Goal: Task Accomplishment & Management: Manage account settings

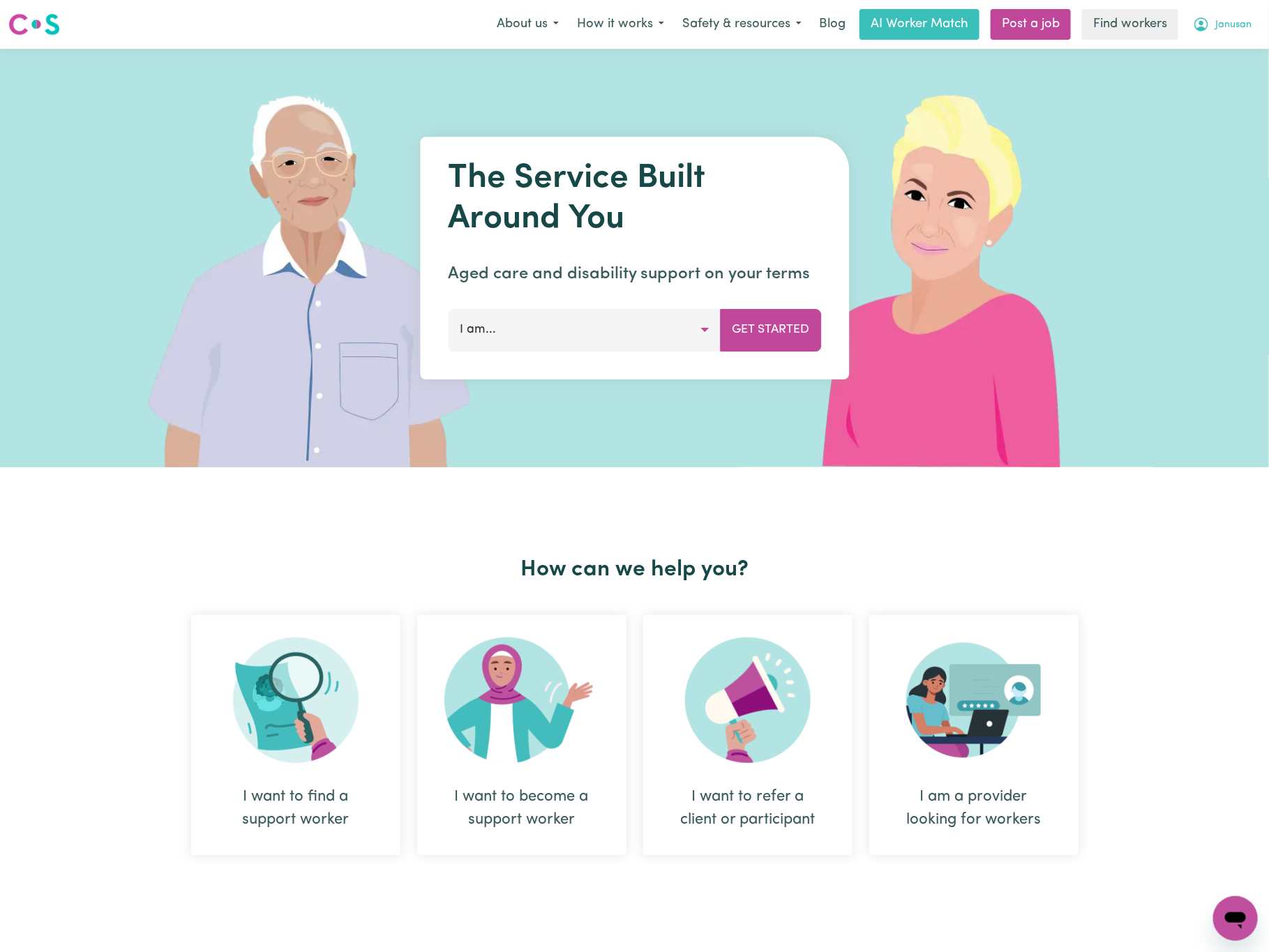
click at [1235, 22] on span "Janusan" at bounding box center [1233, 25] width 36 height 15
drag, startPoint x: 1233, startPoint y: 78, endPoint x: 1238, endPoint y: 67, distance: 12.1
click at [1234, 78] on link "Logout" at bounding box center [1204, 80] width 110 height 27
click at [1250, 26] on link "Login" at bounding box center [1236, 24] width 48 height 31
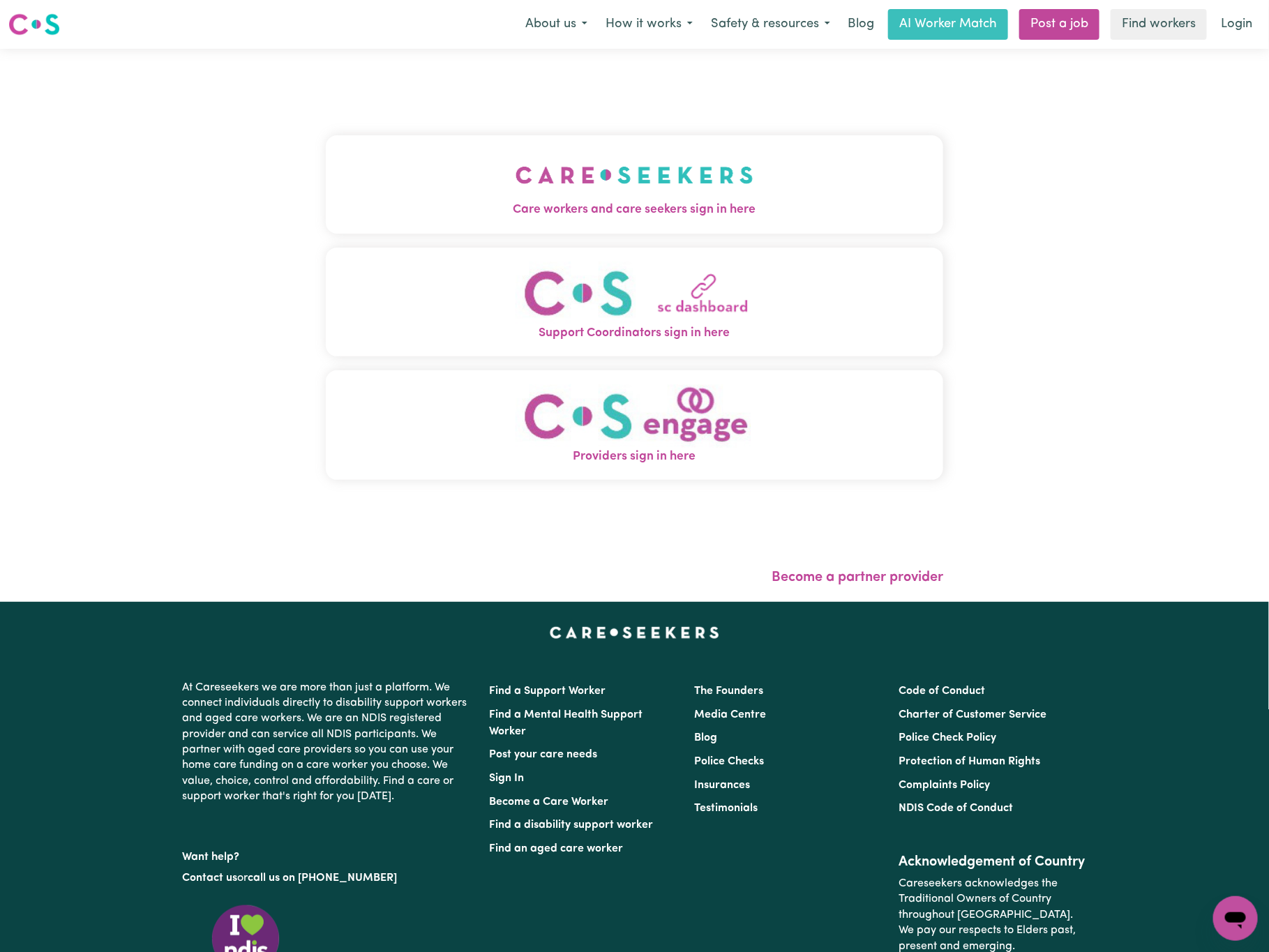
click at [557, 197] on img "Care workers and care seekers sign in here" at bounding box center [634, 175] width 238 height 51
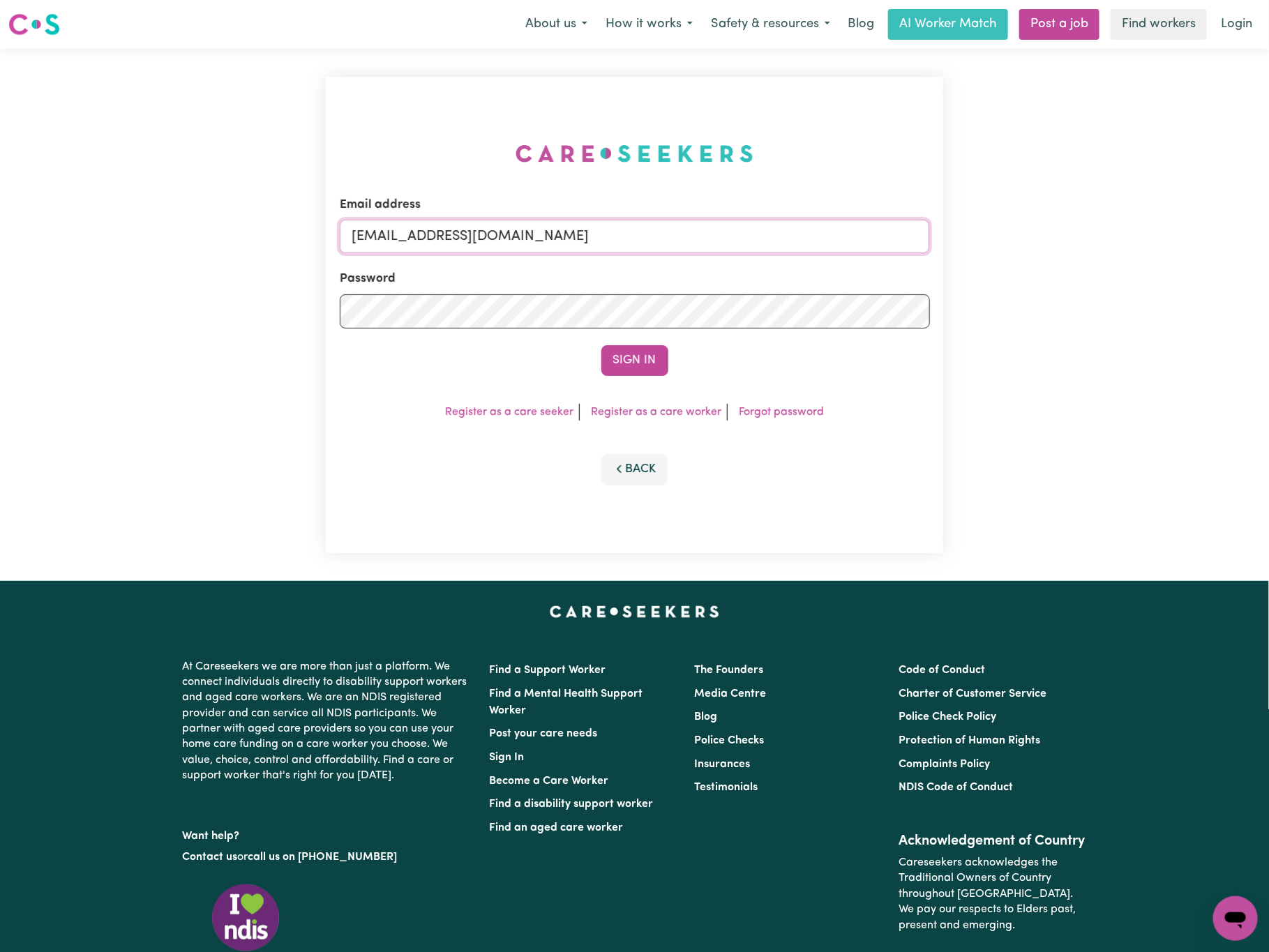
drag, startPoint x: 421, startPoint y: 231, endPoint x: 1207, endPoint y: 245, distance: 786.1
click at [1207, 245] on div "Email address [EMAIL_ADDRESS][DOMAIN_NAME] Password Sign In Register as a care …" at bounding box center [634, 315] width 1269 height 532
paste input "benharveyABF"
type input "[EMAIL_ADDRESS][DOMAIN_NAME]"
click at [601, 345] on button "Sign In" at bounding box center [634, 361] width 67 height 31
